Goal: Information Seeking & Learning: Understand process/instructions

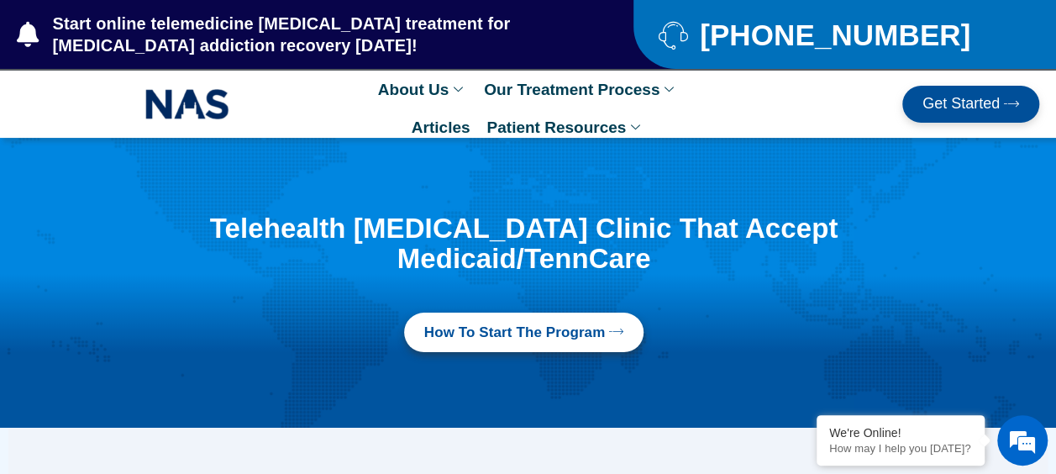
click at [962, 113] on link "Get Started" at bounding box center [970, 104] width 137 height 37
